Goal: Task Accomplishment & Management: Complete application form

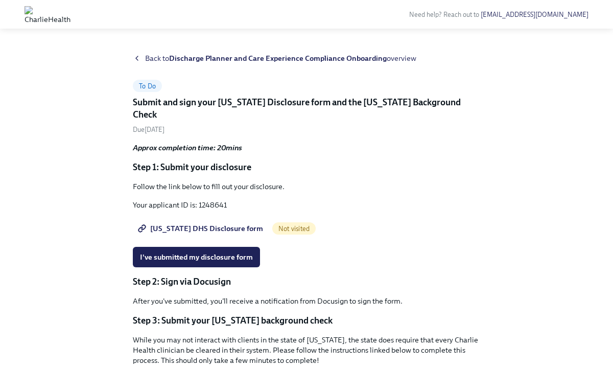
click at [227, 223] on span "Utah DHS Disclosure form" at bounding box center [201, 228] width 123 height 10
drag, startPoint x: 228, startPoint y: 190, endPoint x: 199, endPoint y: 196, distance: 29.1
click at [199, 200] on p "Your applicant ID is: 1248641" at bounding box center [306, 205] width 347 height 10
copy p "1248641"
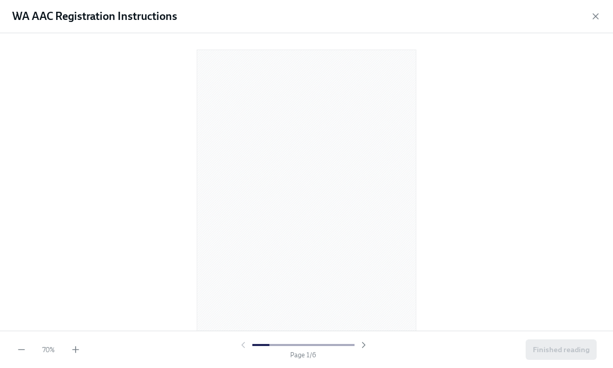
click at [78, 356] on div "70 % Page 1 / 6 Finished reading" at bounding box center [306, 348] width 613 height 37
click at [78, 353] on icon "button" at bounding box center [75, 349] width 10 height 10
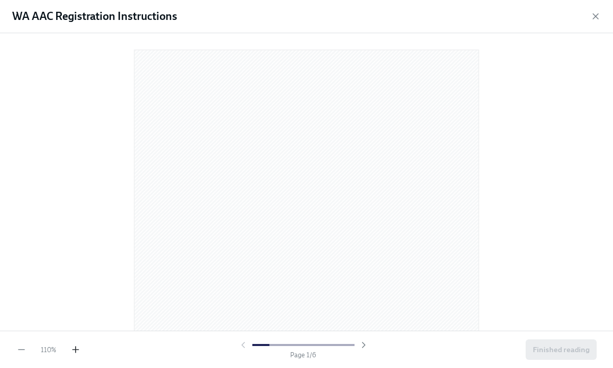
click at [78, 353] on icon "button" at bounding box center [75, 349] width 10 height 10
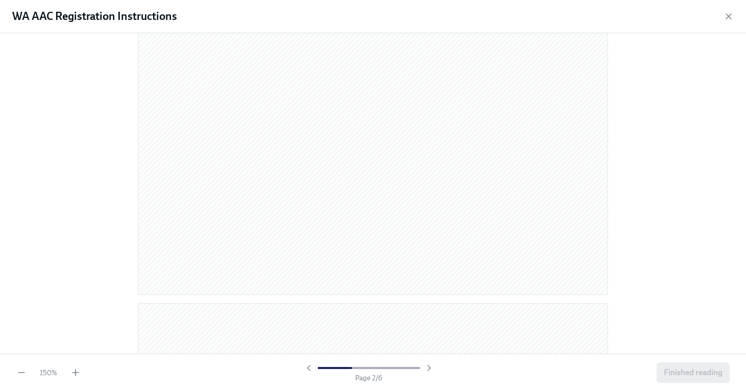
scroll to position [967, 0]
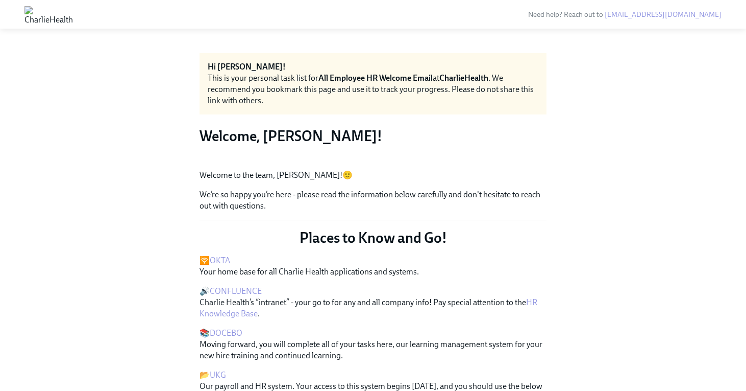
click at [513, 161] on button "Zoom image" at bounding box center [373, 161] width 347 height 0
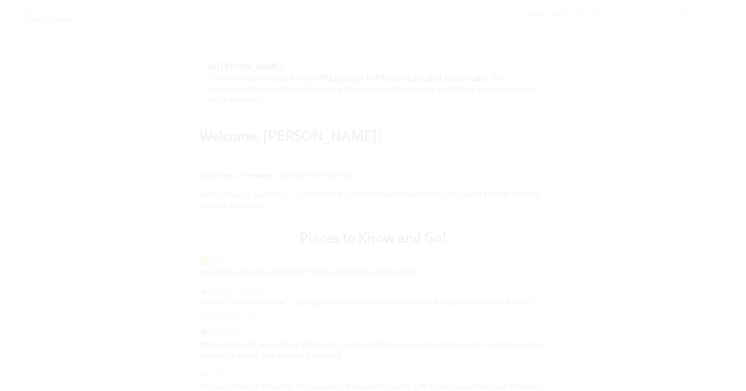
click at [679, 227] on button "Unzoom image" at bounding box center [373, 195] width 746 height 391
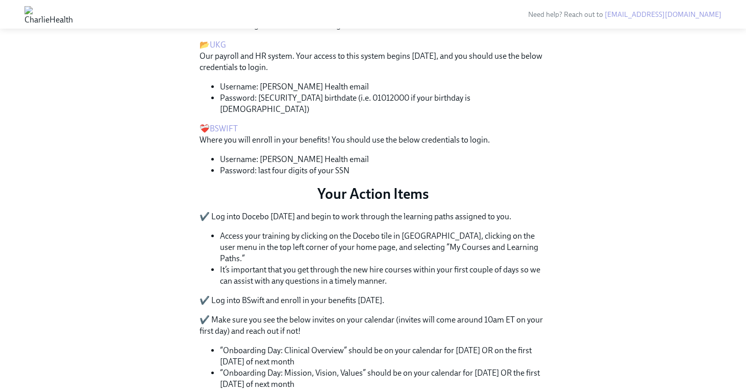
scroll to position [328, 0]
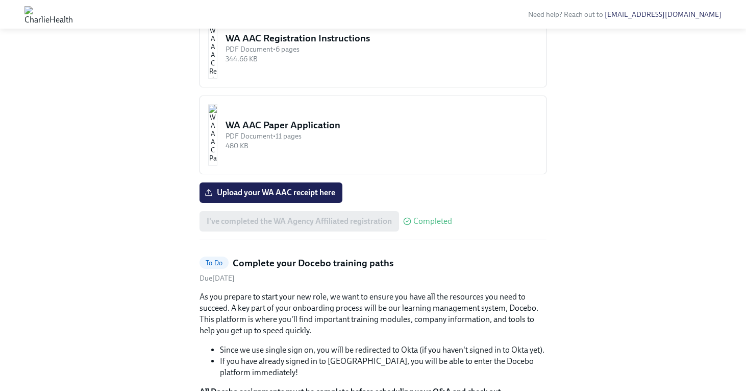
scroll to position [875, 0]
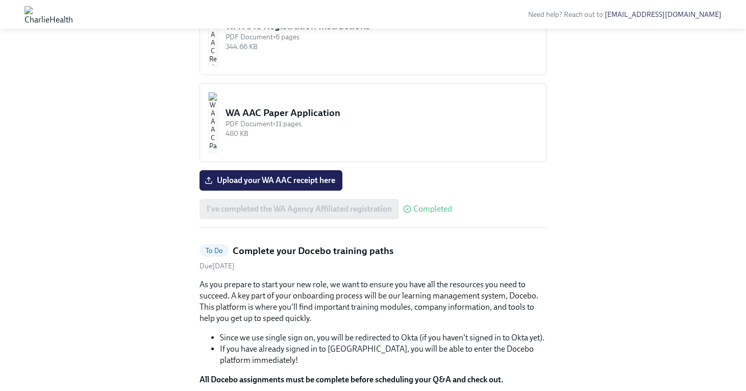
click at [309, 52] on div "344.66 KB" at bounding box center [382, 47] width 312 height 10
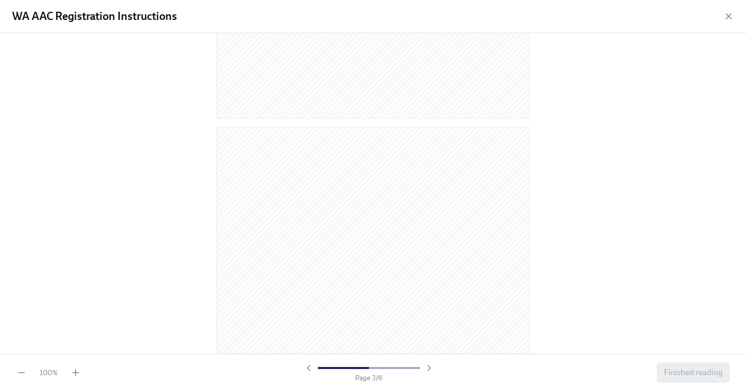
scroll to position [0, 0]
click at [722, 25] on div "WA AAC Registration Instructions" at bounding box center [373, 16] width 746 height 33
click at [726, 25] on div "WA AAC Registration Instructions" at bounding box center [373, 16] width 746 height 33
click at [727, 17] on icon "button" at bounding box center [728, 16] width 5 height 5
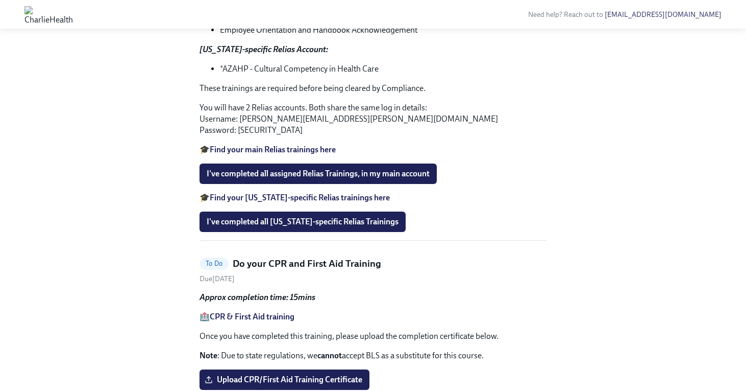
scroll to position [1425, 0]
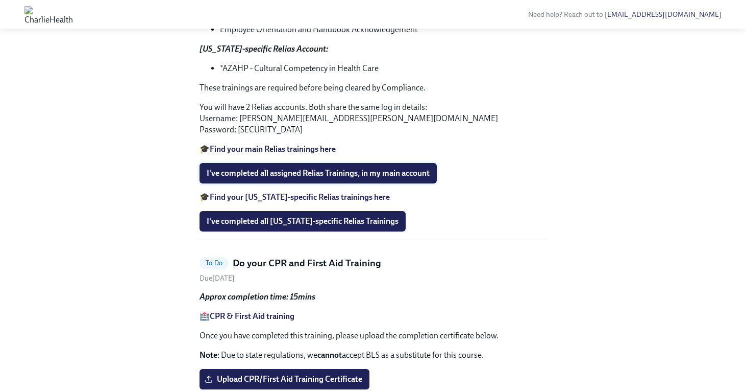
click at [290, 178] on span "I've completed all assigned Relias Trainings, in my main account" at bounding box center [318, 173] width 223 height 10
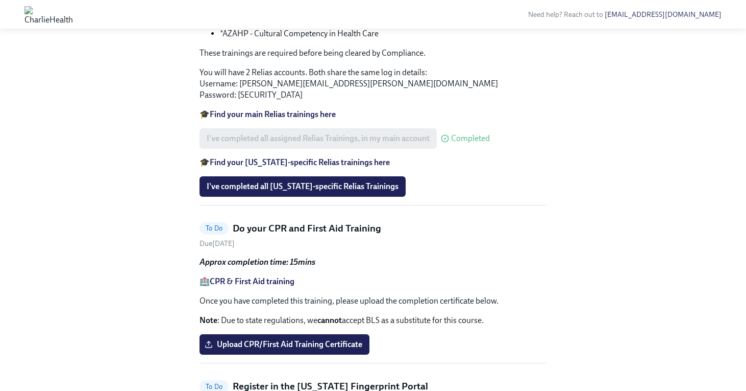
scroll to position [1467, 0]
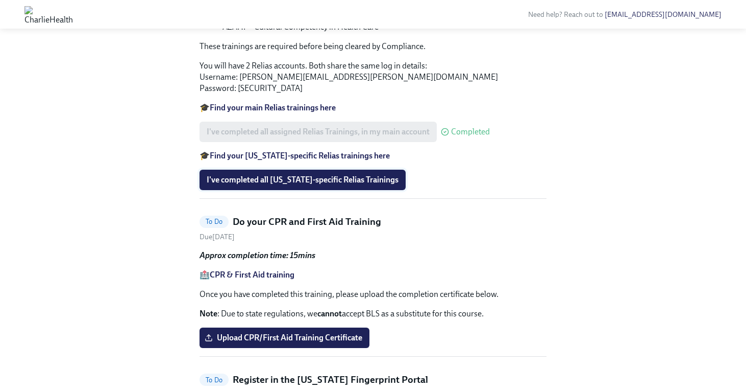
click at [315, 185] on span "I've completed all Arizona-specific Relias Trainings" at bounding box center [303, 180] width 192 height 10
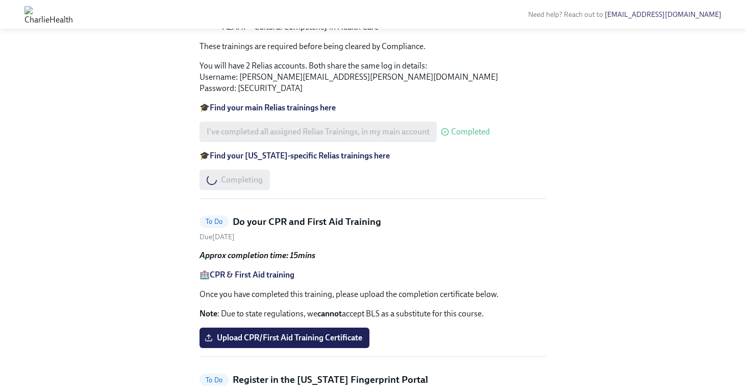
click at [269, 160] on strong "Find your Arizona-specific Relias trainings here" at bounding box center [300, 156] width 180 height 10
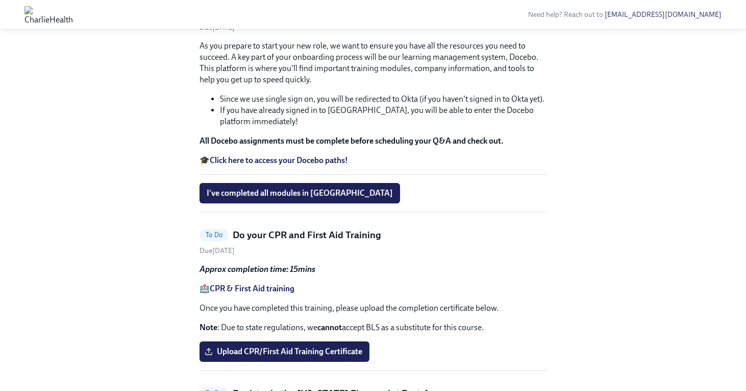
scroll to position [1121, 0]
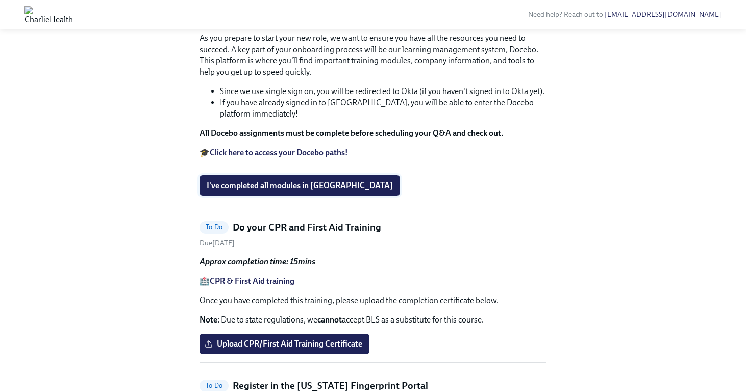
click at [282, 190] on span "I've completed all modules in Docebo" at bounding box center [300, 185] width 186 height 10
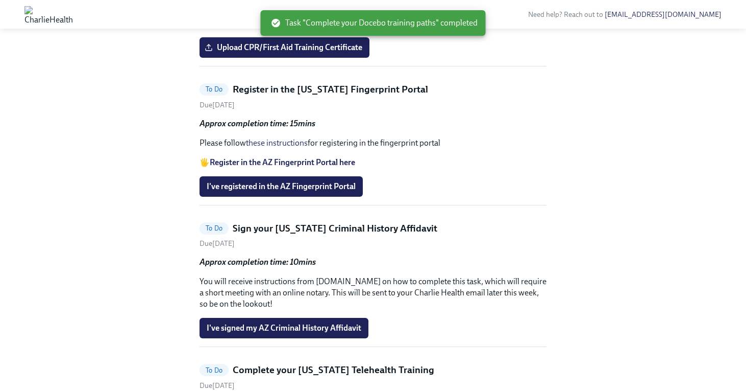
scroll to position [1196, 0]
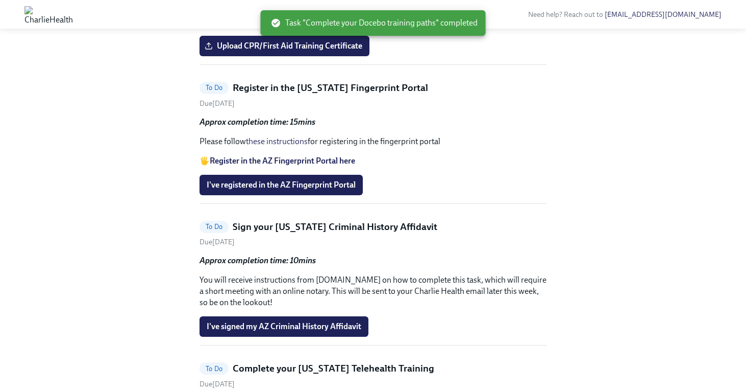
click at [282, 165] on strong "Register in the AZ Fingerprint Portal here" at bounding box center [282, 161] width 145 height 10
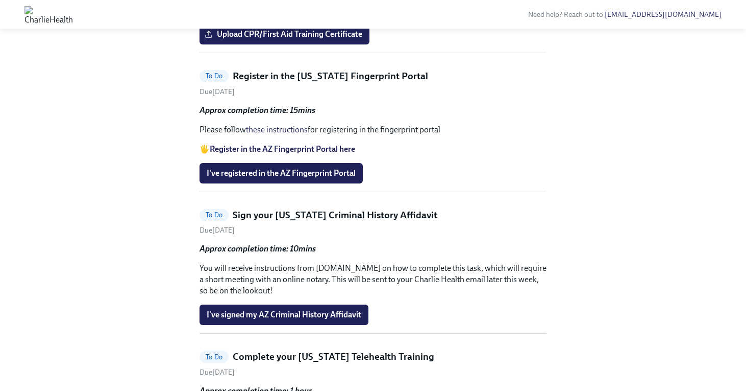
scroll to position [1210, 0]
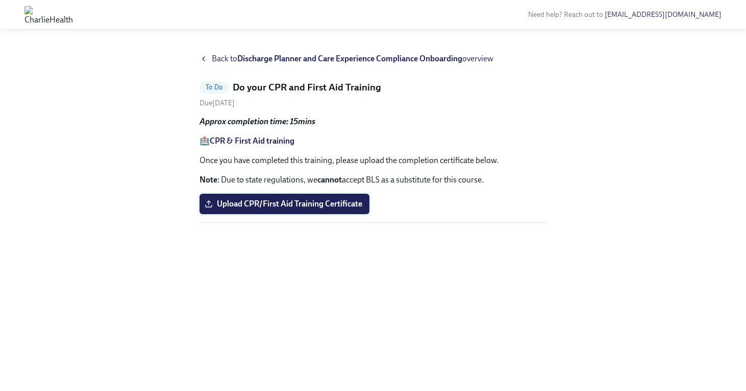
click at [303, 202] on span "Upload CPR/First Aid Training Certificate" at bounding box center [285, 204] width 156 height 10
click at [0, 0] on input "Upload CPR/First Aid Training Certificate" at bounding box center [0, 0] width 0 height 0
click at [271, 207] on span "Upload CPR/First Aid Training Certificate" at bounding box center [285, 204] width 156 height 10
click at [0, 0] on input "Upload CPR/First Aid Training Certificate" at bounding box center [0, 0] width 0 height 0
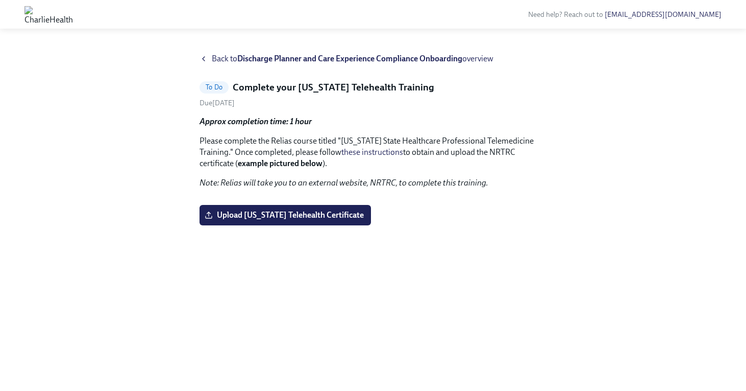
scroll to position [86, 0]
click at [272, 220] on span "Upload Washington Telehealth Certificate" at bounding box center [285, 215] width 157 height 10
click at [0, 0] on input "Upload Washington Telehealth Certificate" at bounding box center [0, 0] width 0 height 0
click at [334, 220] on span "Upload Washington Telehealth Certificate" at bounding box center [285, 215] width 157 height 10
click at [0, 0] on input "Upload Washington Telehealth Certificate" at bounding box center [0, 0] width 0 height 0
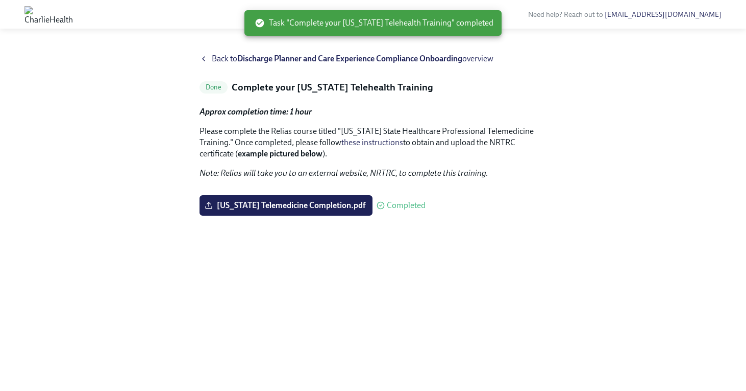
scroll to position [76, 0]
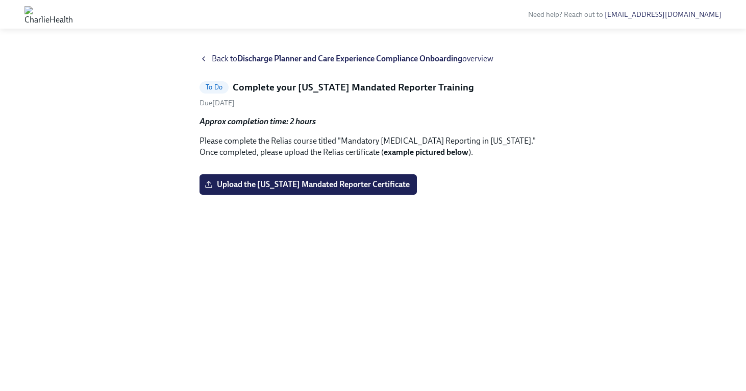
scroll to position [43, 0]
click at [277, 189] on span "Upload the [US_STATE] Mandated Reporter Certificate" at bounding box center [308, 184] width 203 height 10
click at [0, 0] on input "Upload the [US_STATE] Mandated Reporter Certificate" at bounding box center [0, 0] width 0 height 0
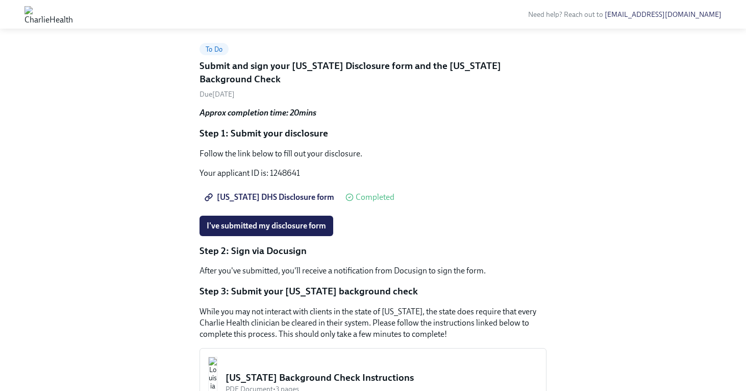
scroll to position [52, 0]
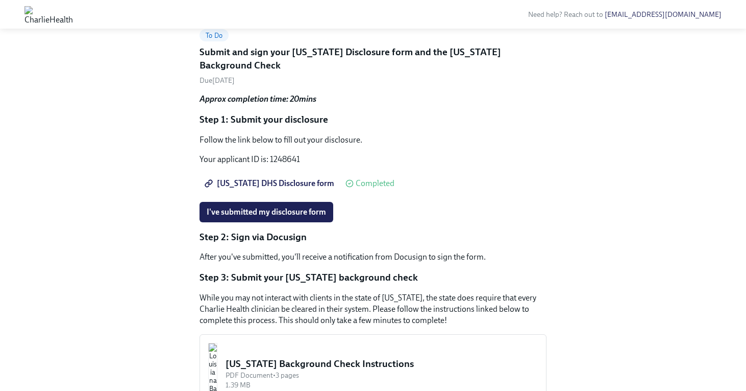
click at [276, 178] on span "[US_STATE] DHS Disclosure form" at bounding box center [271, 183] width 128 height 10
drag, startPoint x: 319, startPoint y: 145, endPoint x: 272, endPoint y: 143, distance: 47.5
click at [272, 154] on p "Your applicant ID is: 1248641" at bounding box center [373, 159] width 347 height 11
copy p "1248641"
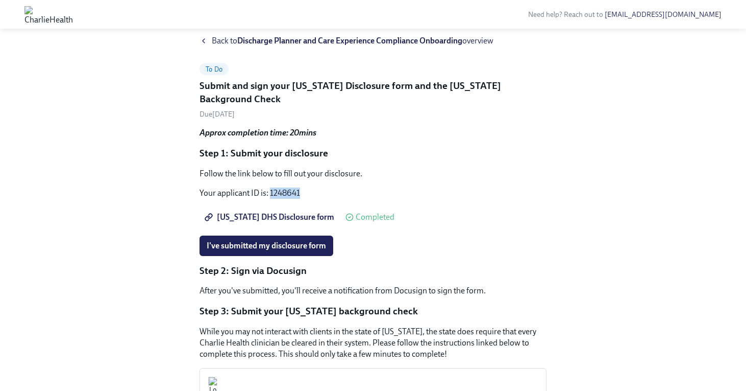
scroll to position [10, 0]
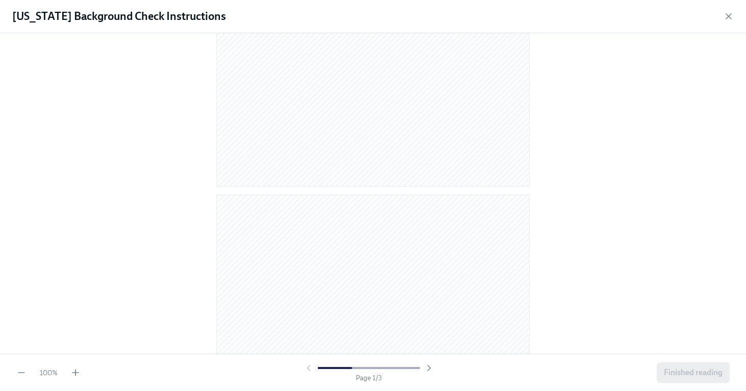
scroll to position [382, 0]
